Goal: Check status: Check status

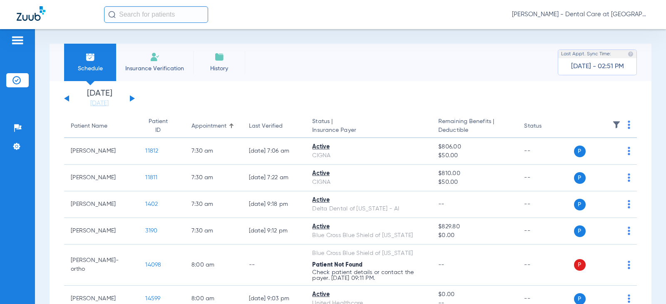
click at [132, 98] on button at bounding box center [132, 98] width 5 height 6
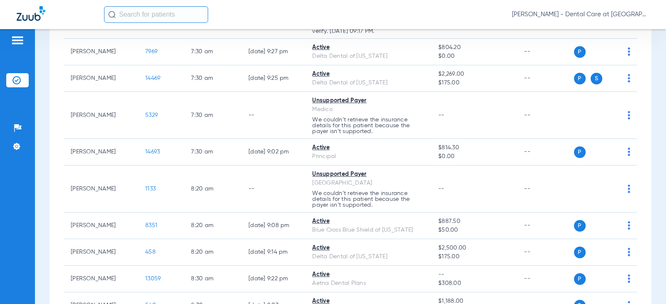
scroll to position [250, 0]
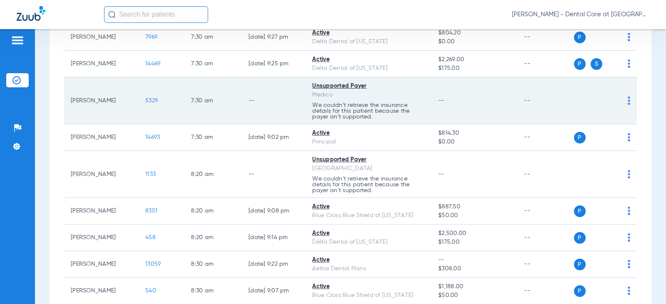
click at [280, 99] on td "--" at bounding box center [274, 100] width 64 height 47
click at [438, 92] on td "--" at bounding box center [474, 100] width 86 height 47
click at [261, 96] on td "--" at bounding box center [274, 100] width 64 height 47
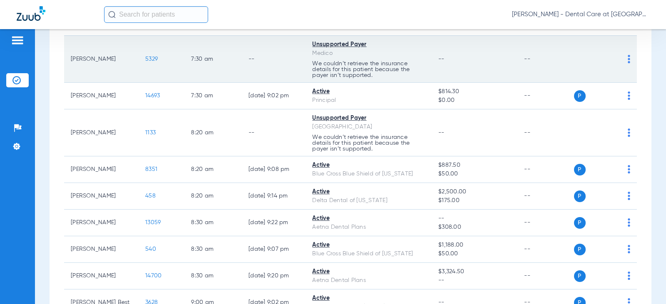
click at [384, 117] on div "Unsupported Payer" at bounding box center [368, 118] width 113 height 9
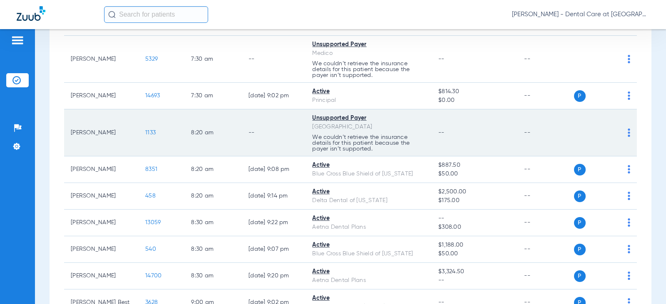
click at [248, 136] on td "--" at bounding box center [274, 132] width 64 height 47
click at [425, 119] on td "Unsupported Payer Prairie States We couldn’t retrieve the insurance details for…" at bounding box center [368, 132] width 126 height 47
click at [296, 121] on td "--" at bounding box center [274, 132] width 64 height 47
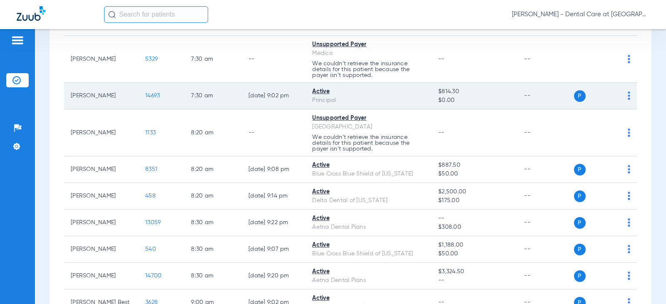
click at [295, 91] on td "[DATE] 9:02 PM" at bounding box center [274, 96] width 64 height 27
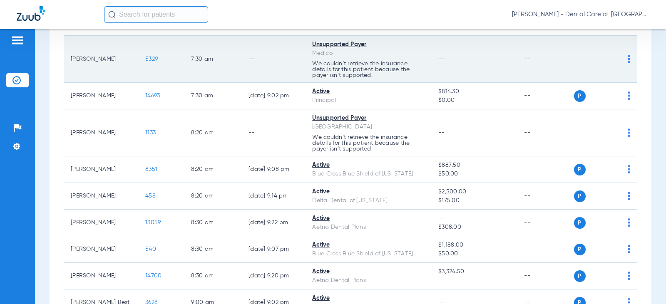
click at [292, 67] on td "--" at bounding box center [274, 59] width 64 height 47
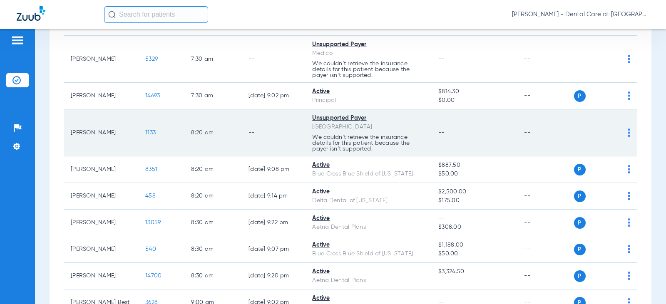
click at [275, 113] on td "--" at bounding box center [274, 132] width 64 height 47
click at [275, 133] on td "--" at bounding box center [274, 132] width 64 height 47
click at [248, 123] on td "--" at bounding box center [274, 132] width 64 height 47
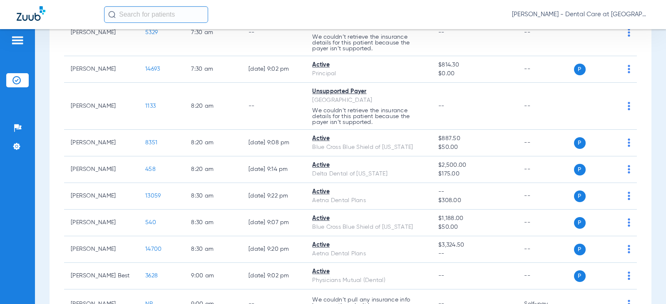
scroll to position [333, 0]
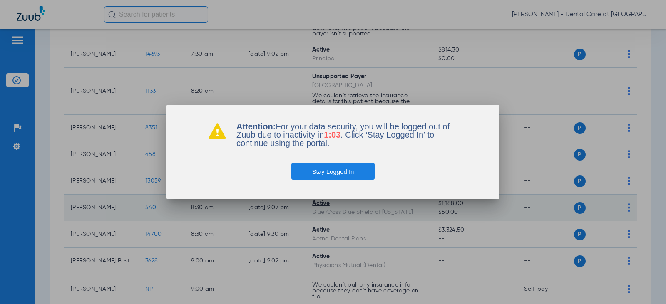
click at [403, 220] on div at bounding box center [333, 152] width 666 height 304
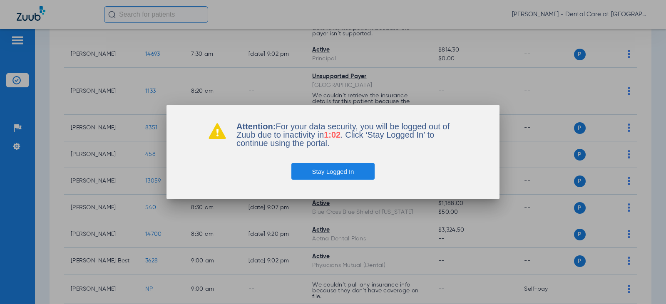
click at [313, 176] on button "Stay Logged In" at bounding box center [333, 171] width 84 height 17
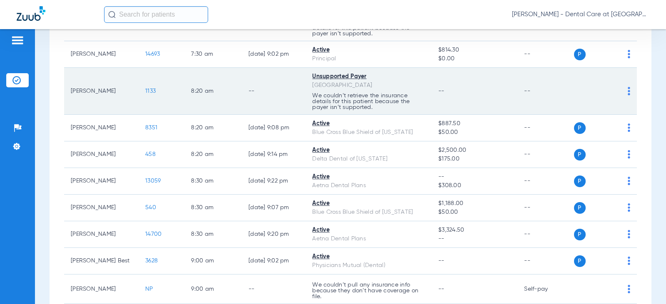
click at [230, 97] on td "8:20 AM" at bounding box center [212, 91] width 57 height 47
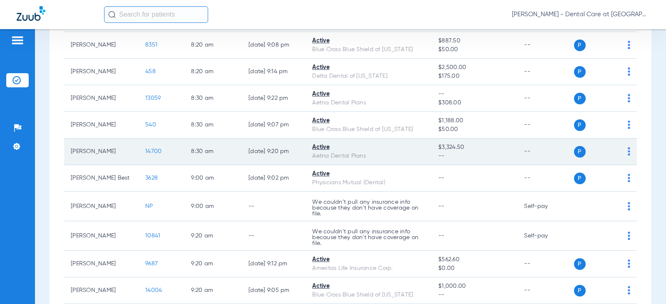
scroll to position [416, 0]
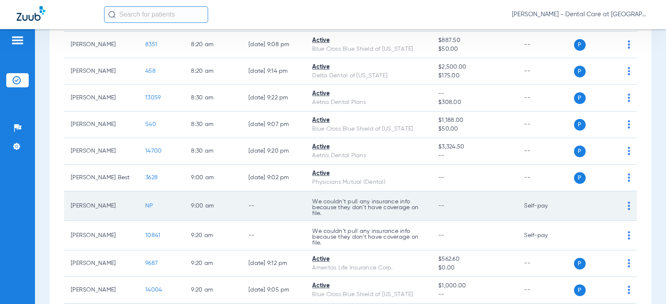
click at [247, 198] on td "--" at bounding box center [274, 206] width 64 height 30
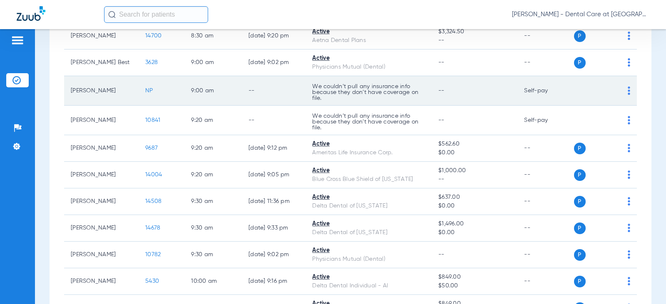
scroll to position [541, 0]
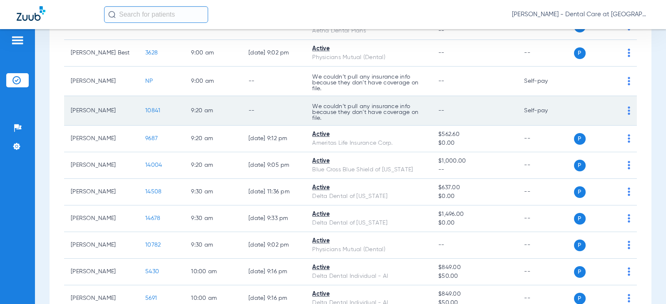
click at [287, 105] on td "--" at bounding box center [274, 111] width 64 height 30
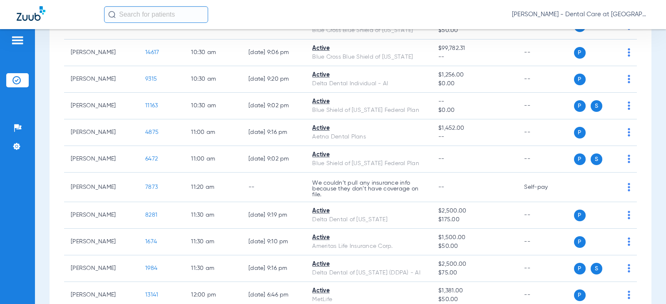
scroll to position [915, 0]
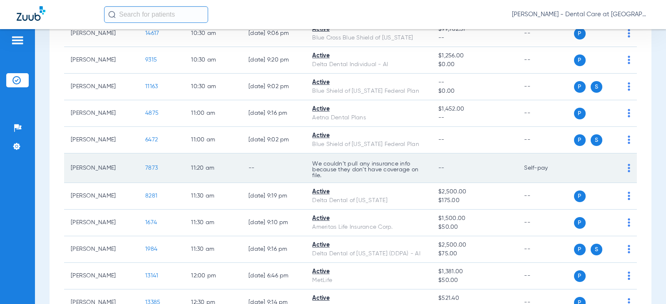
click at [266, 157] on td "--" at bounding box center [274, 168] width 64 height 30
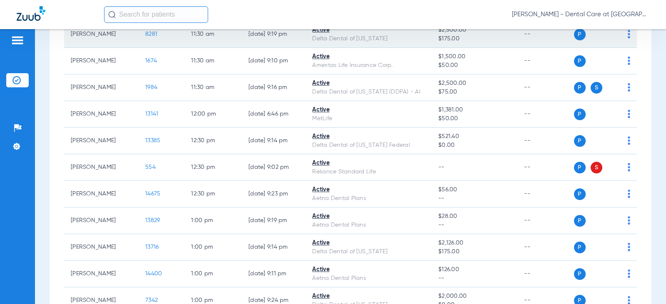
scroll to position [1081, 0]
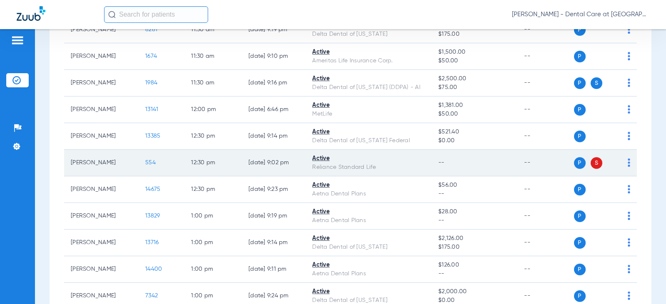
click at [434, 168] on td "--" at bounding box center [474, 163] width 86 height 27
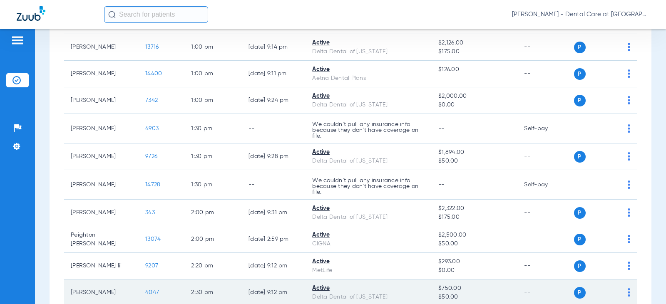
scroll to position [1259, 0]
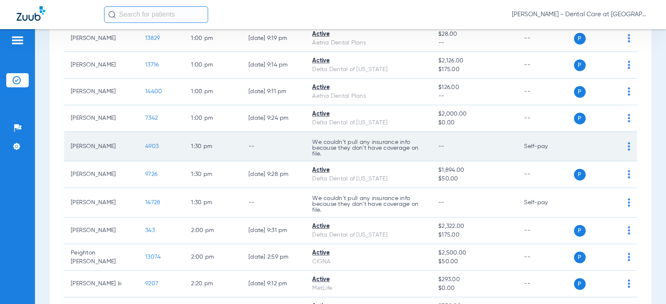
click at [360, 141] on p "We couldn’t pull any insurance info because they don’t have coverage on file." at bounding box center [368, 147] width 113 height 17
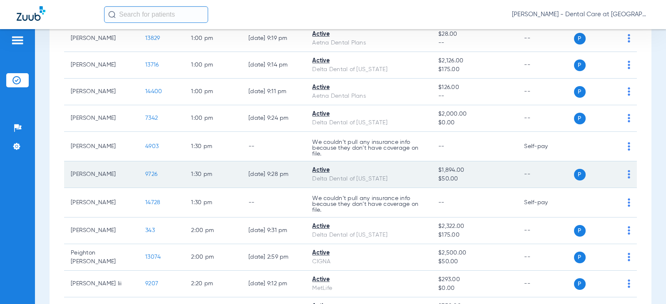
click at [257, 175] on td "[DATE] 9:28 PM" at bounding box center [274, 174] width 64 height 27
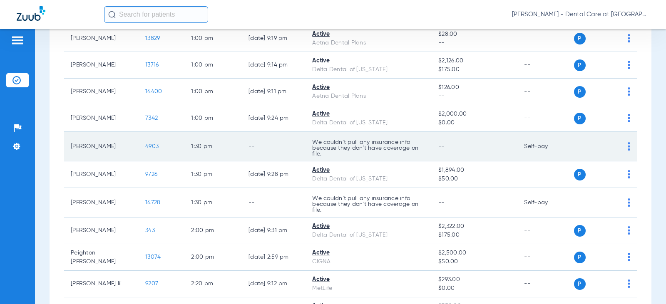
click at [170, 159] on td "4903" at bounding box center [162, 147] width 46 height 30
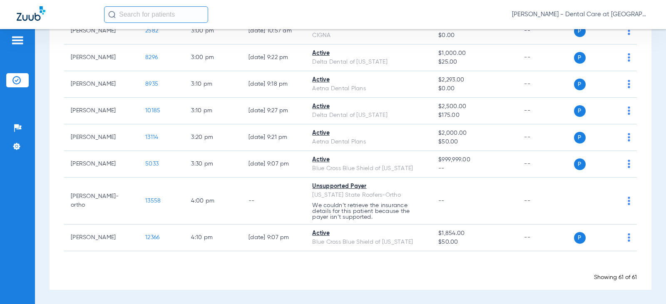
scroll to position [1633, 0]
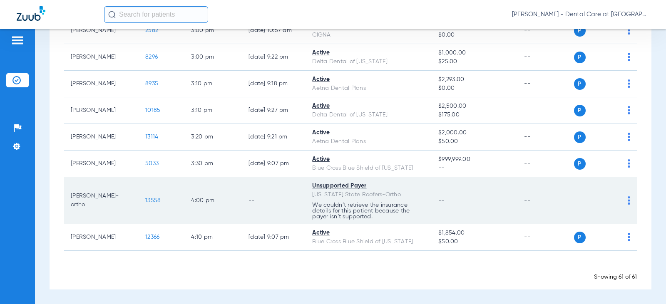
click at [266, 207] on td "--" at bounding box center [274, 200] width 64 height 47
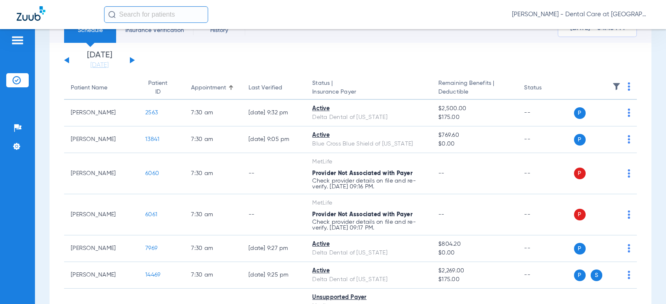
scroll to position [0, 0]
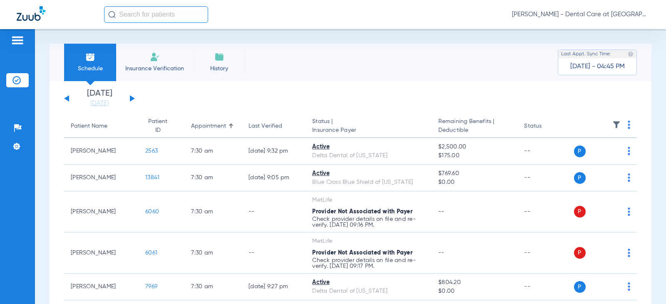
click at [132, 99] on button at bounding box center [132, 98] width 5 height 6
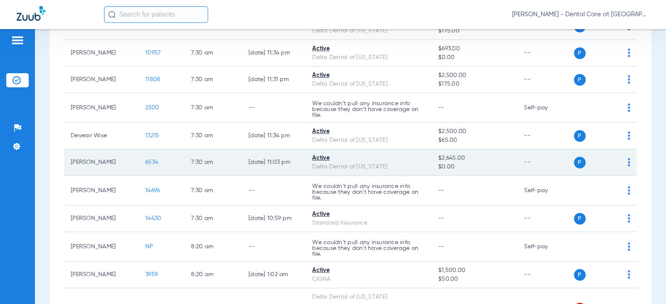
scroll to position [83, 0]
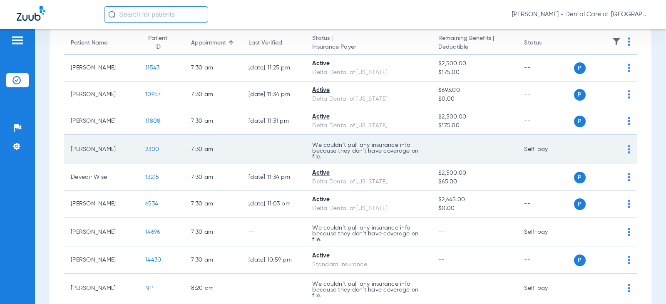
click at [259, 151] on td "--" at bounding box center [274, 150] width 64 height 30
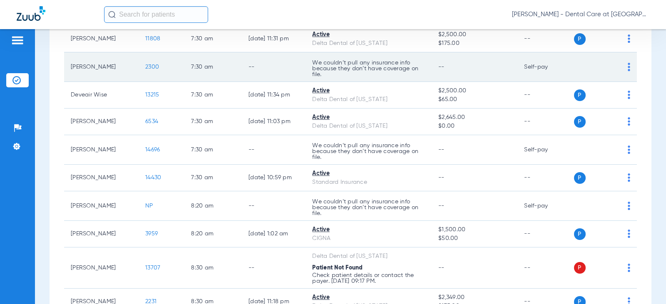
scroll to position [166, 0]
click at [259, 151] on td "--" at bounding box center [274, 149] width 64 height 30
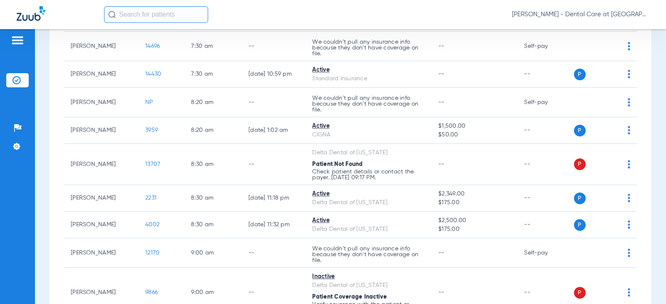
scroll to position [333, 0]
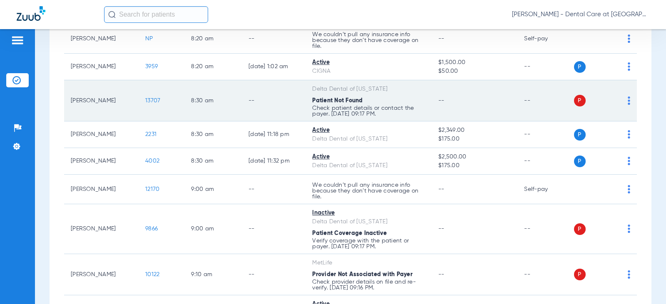
click at [257, 111] on td "--" at bounding box center [274, 100] width 64 height 41
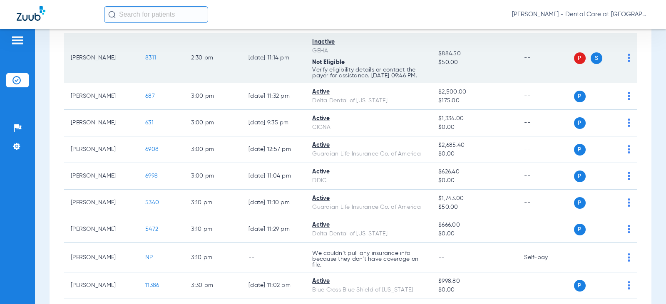
scroll to position [1622, 0]
